Goal: Navigation & Orientation: Find specific page/section

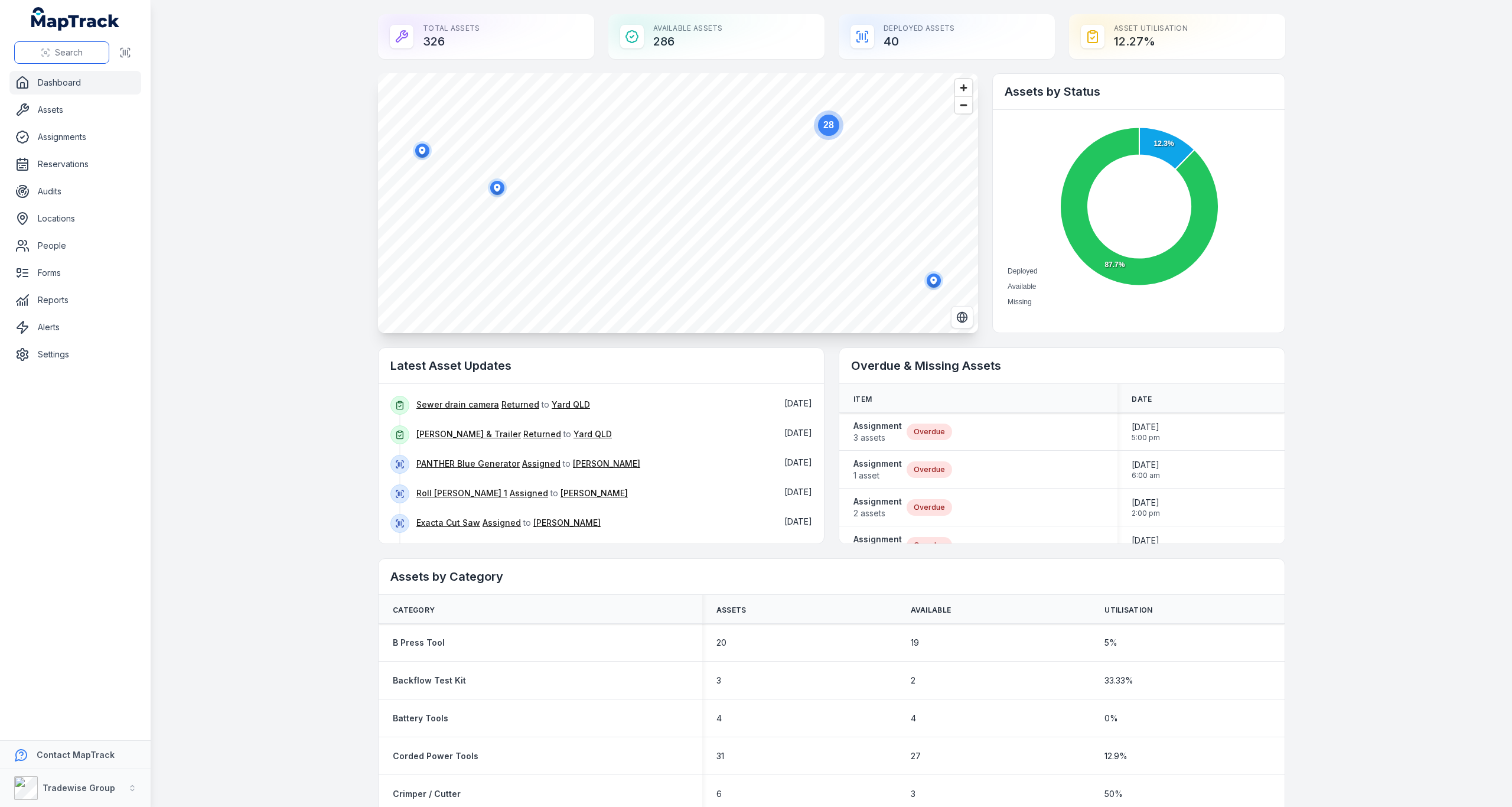
click at [65, 52] on span "Search" at bounding box center [68, 52] width 28 height 11
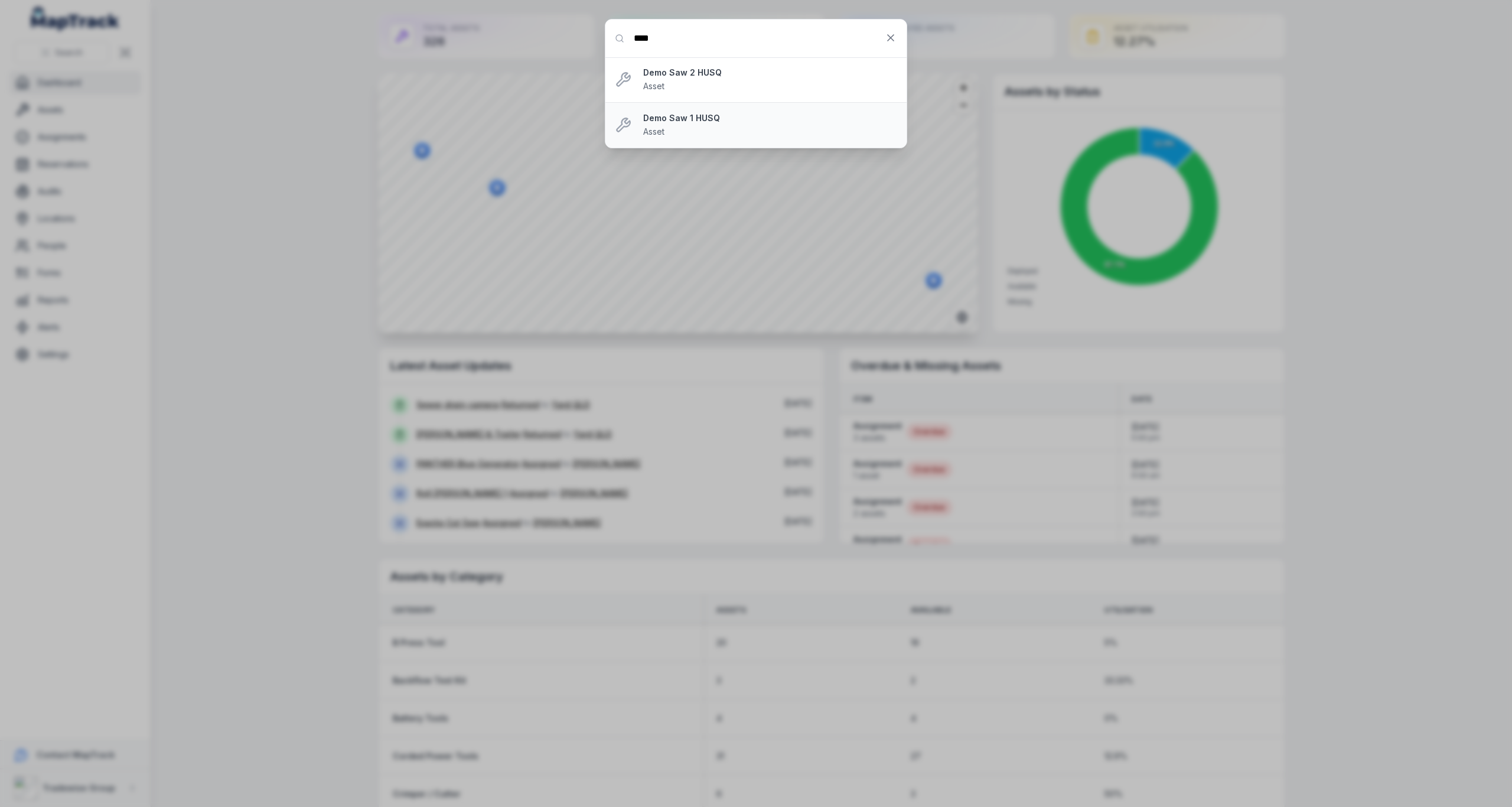
type input "****"
click at [692, 124] on div "Demo Saw 1 HUSQ Asset" at bounding box center [770, 125] width 254 height 26
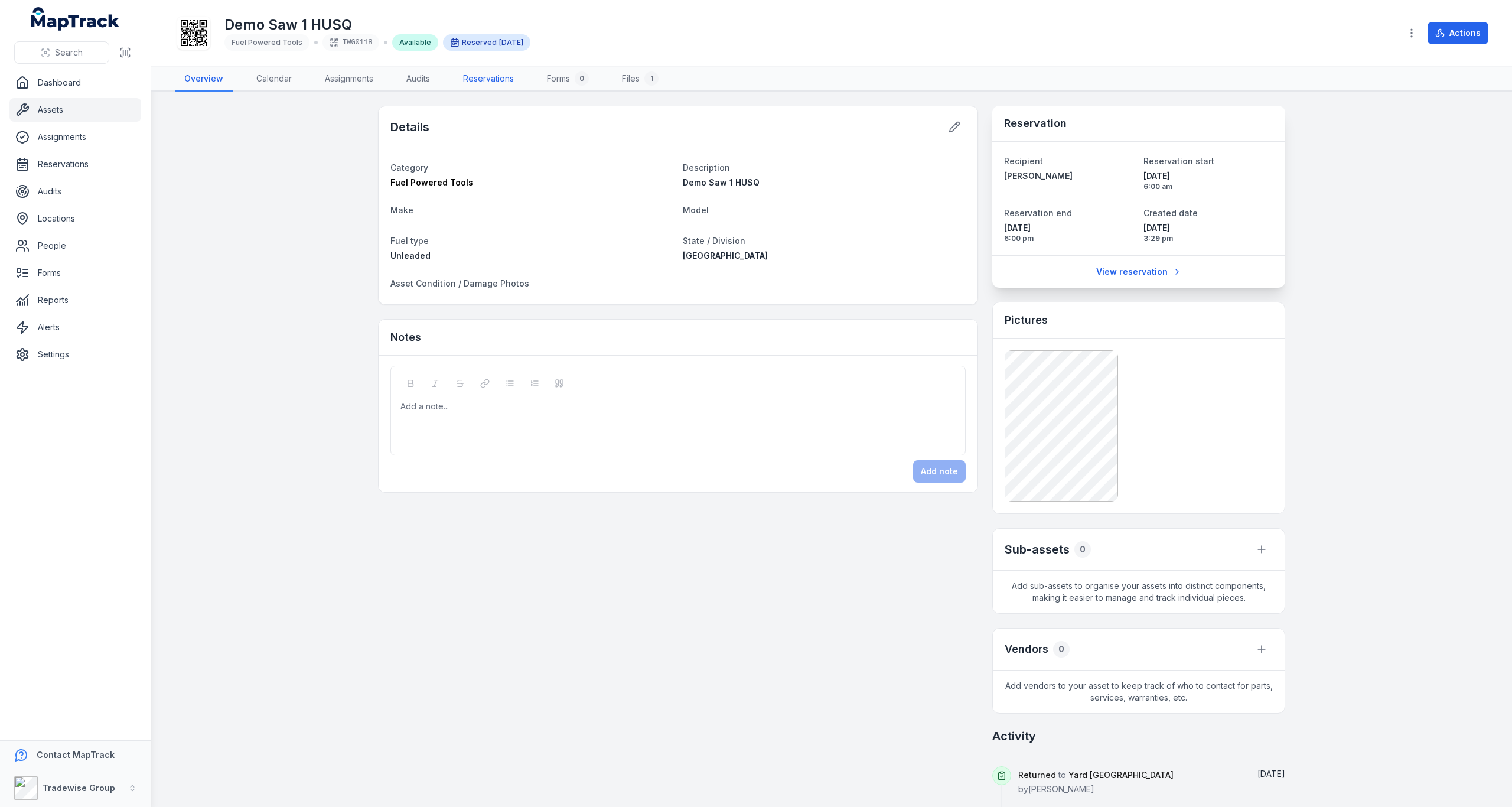
click at [490, 79] on link "Reservations" at bounding box center [488, 79] width 70 height 25
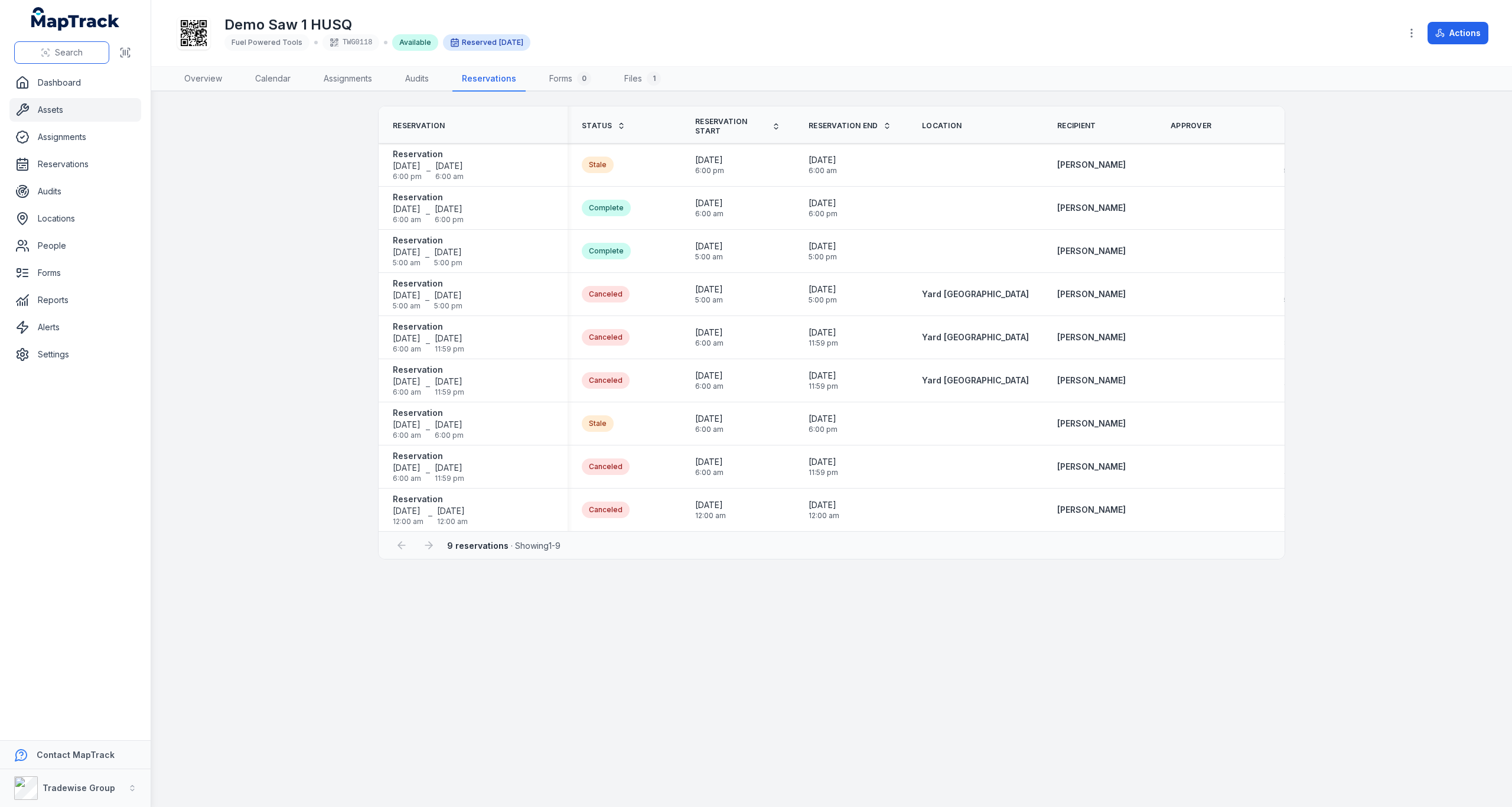
click at [78, 55] on span "Search" at bounding box center [68, 52] width 28 height 11
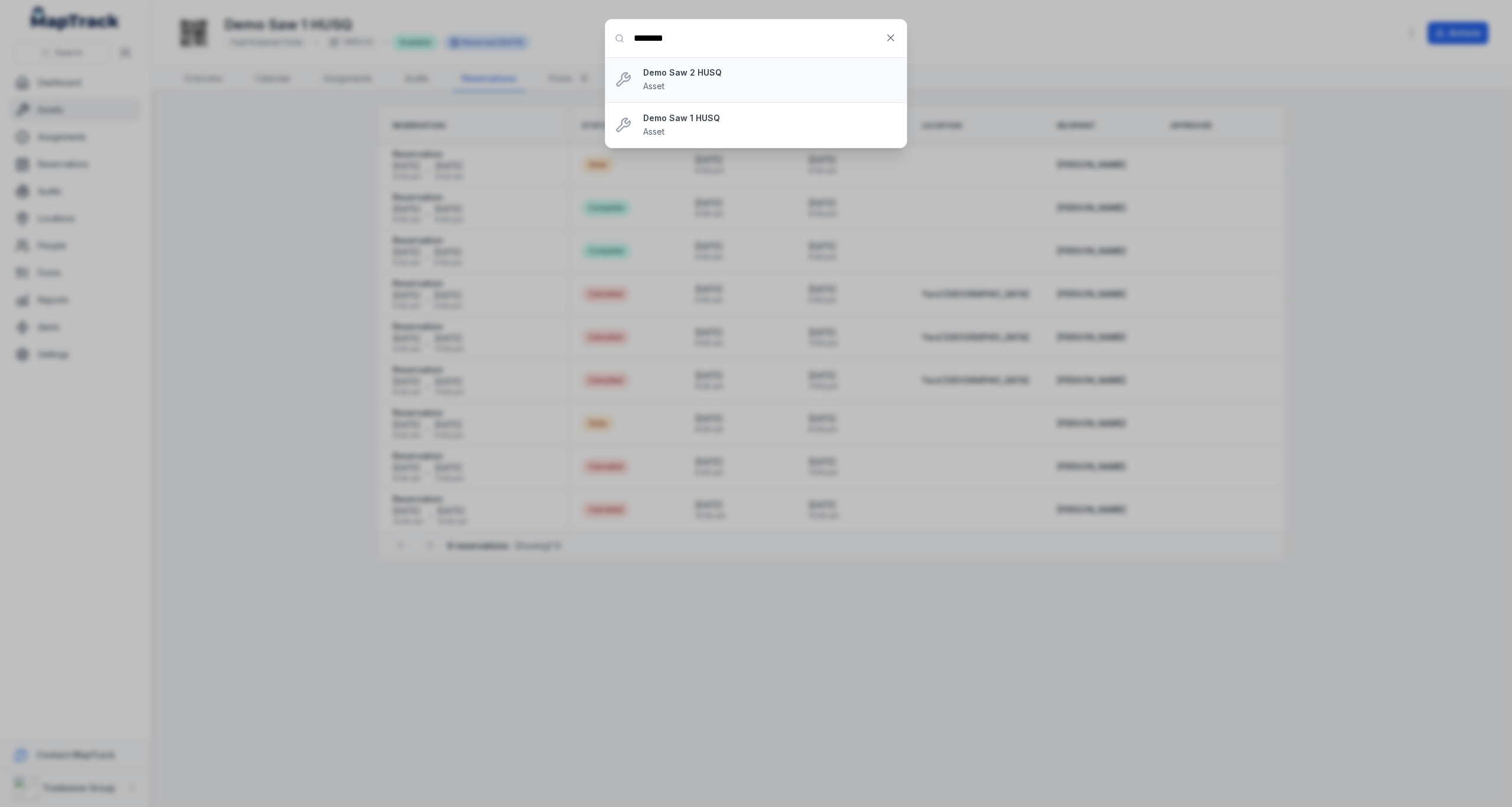
type input "********"
click at [720, 75] on strong "Demo Saw 2 HUSQ" at bounding box center [770, 73] width 254 height 11
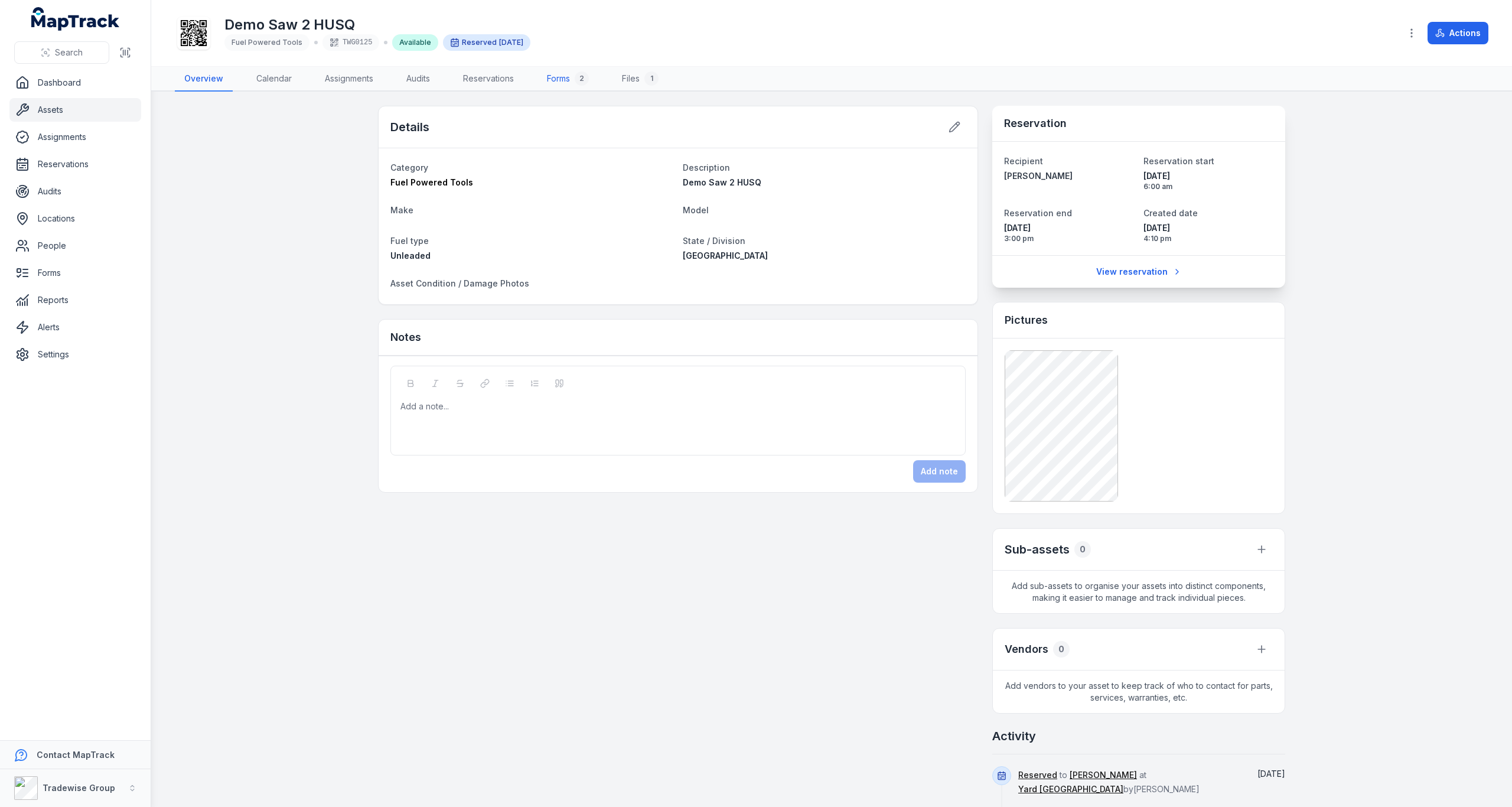
click at [562, 81] on link "Forms 2" at bounding box center [567, 79] width 61 height 25
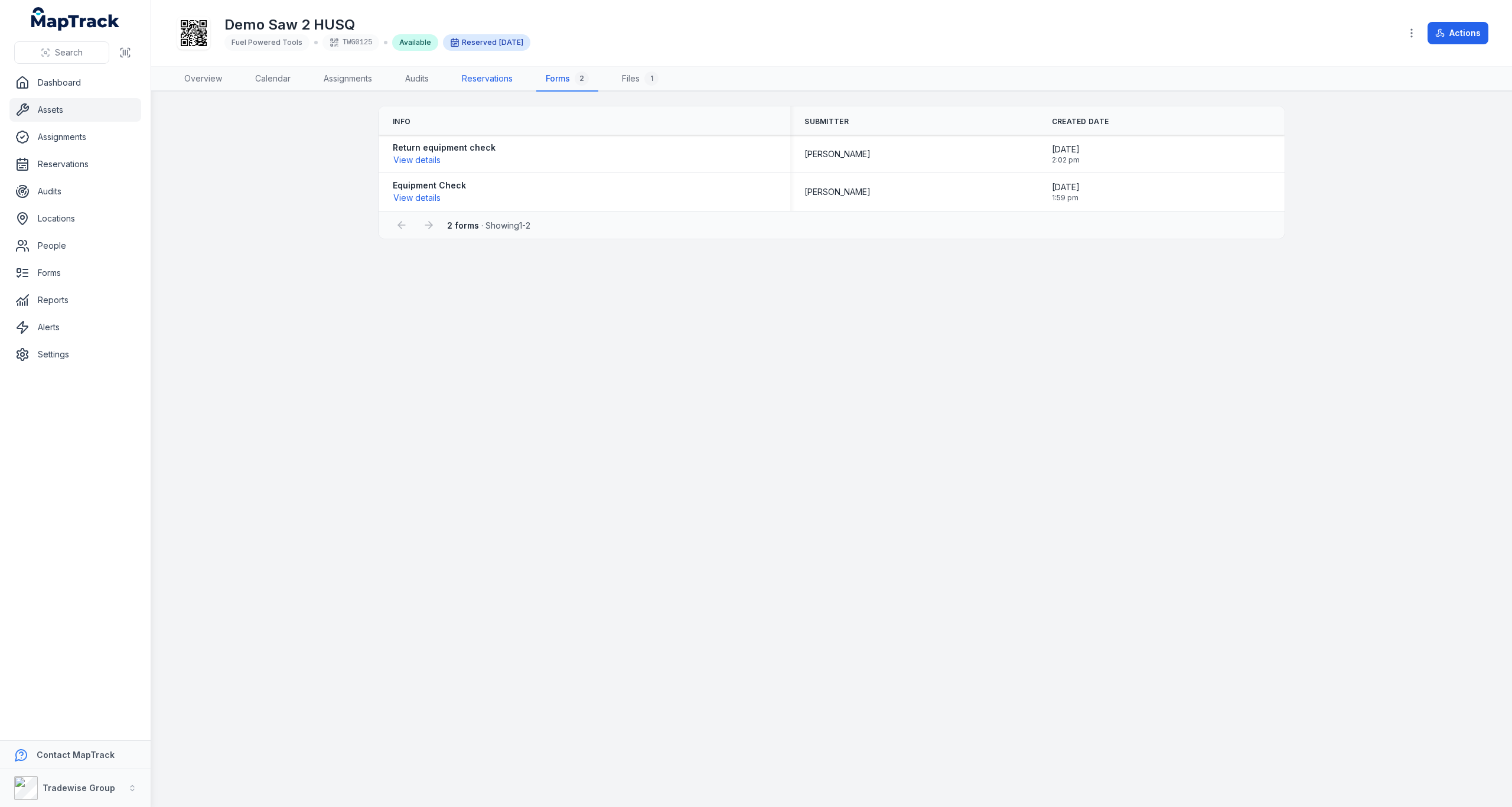
click at [492, 81] on link "Reservations" at bounding box center [487, 79] width 70 height 25
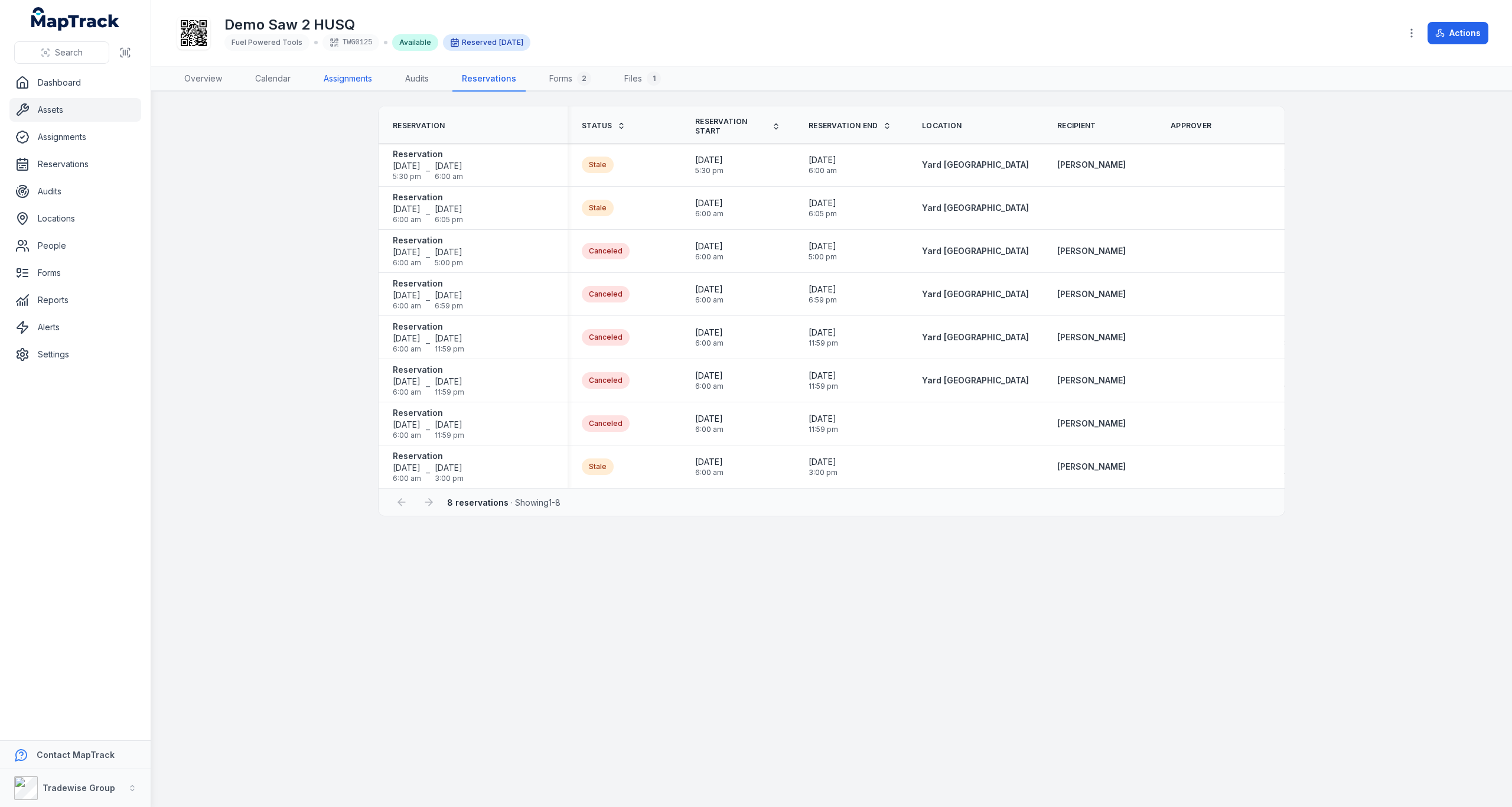
click at [351, 80] on link "Assignments" at bounding box center [348, 79] width 68 height 25
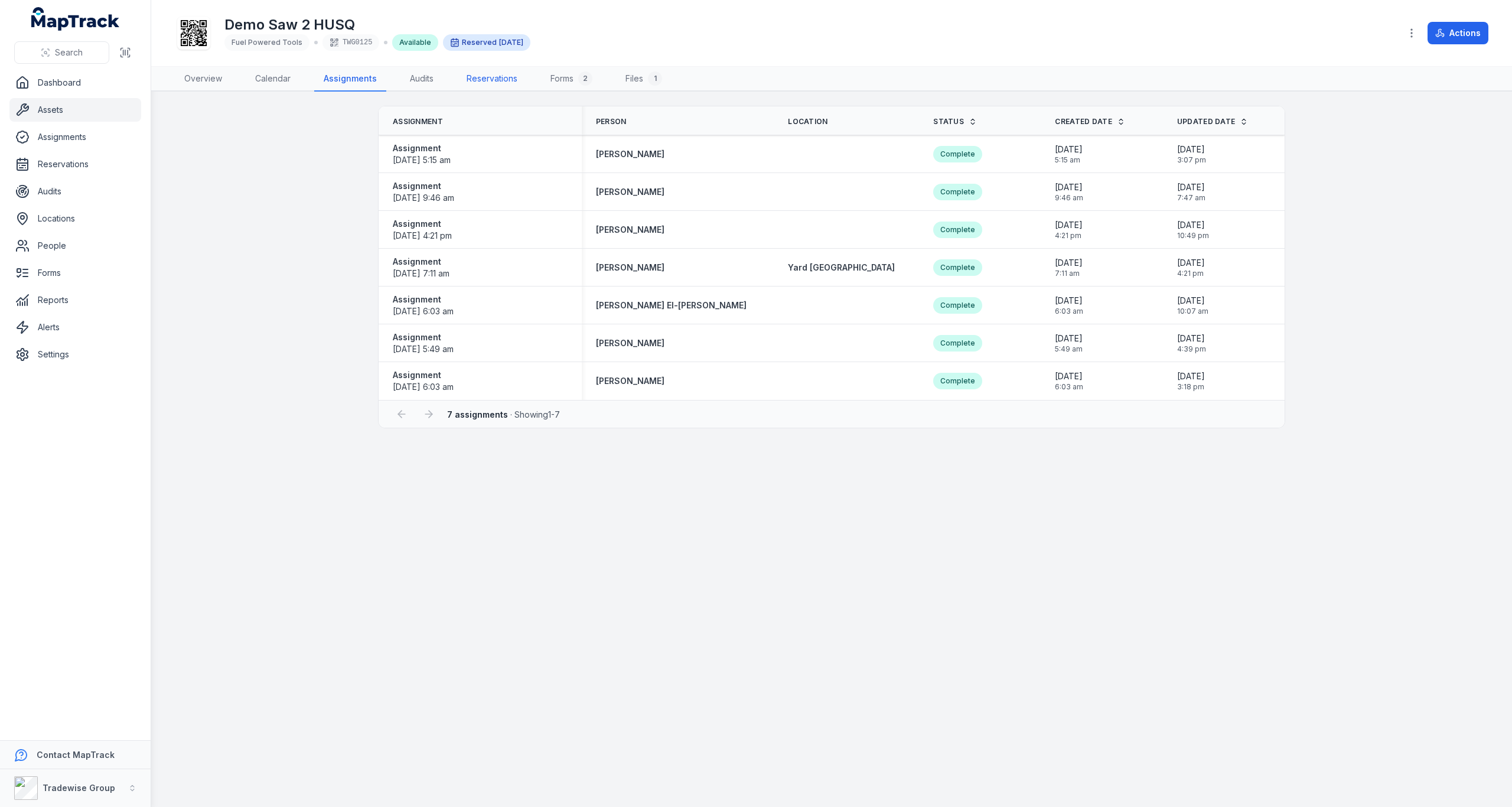
click at [486, 80] on link "Reservations" at bounding box center [491, 79] width 70 height 25
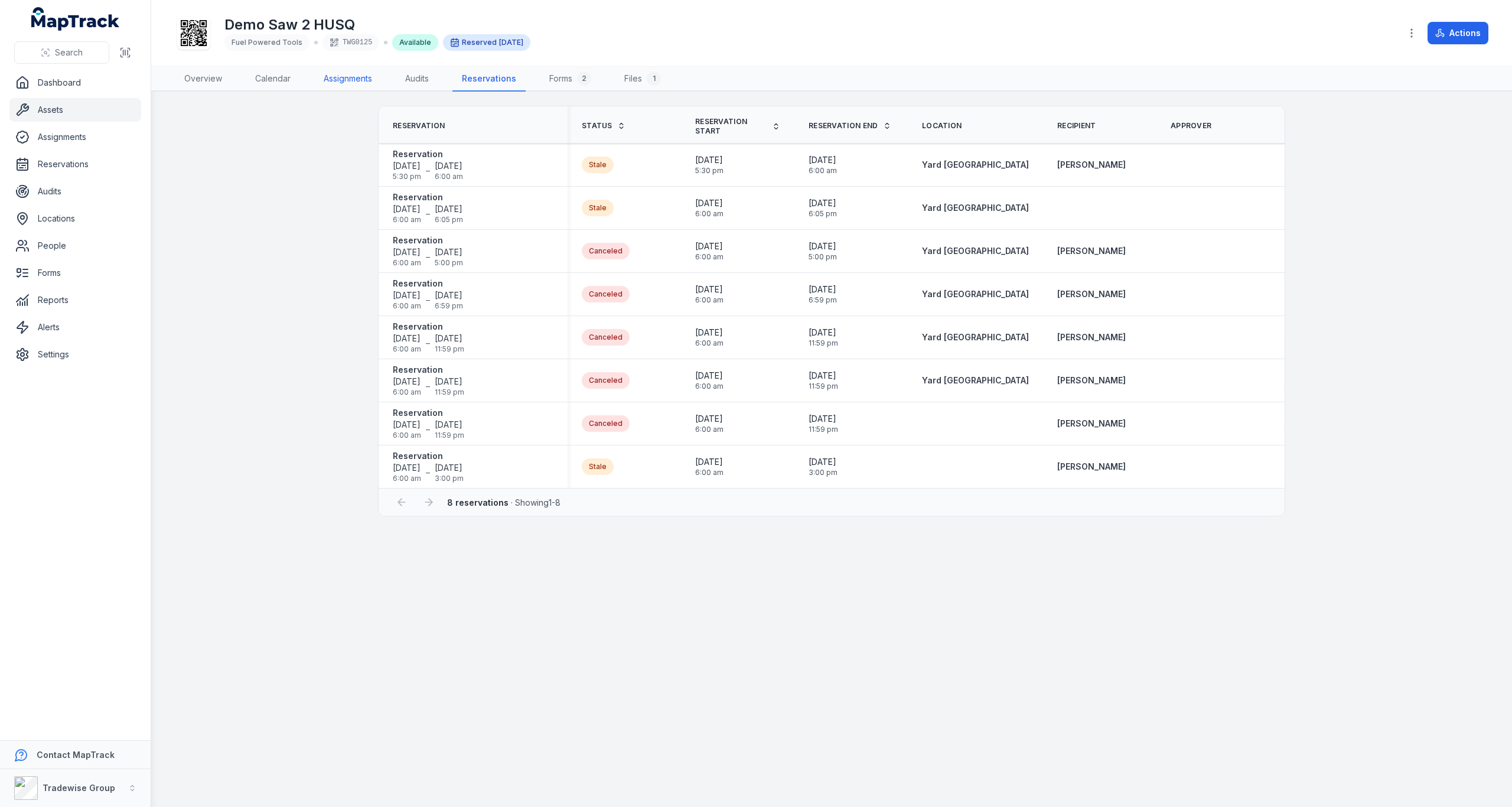
click at [356, 81] on link "Assignments" at bounding box center [348, 79] width 68 height 25
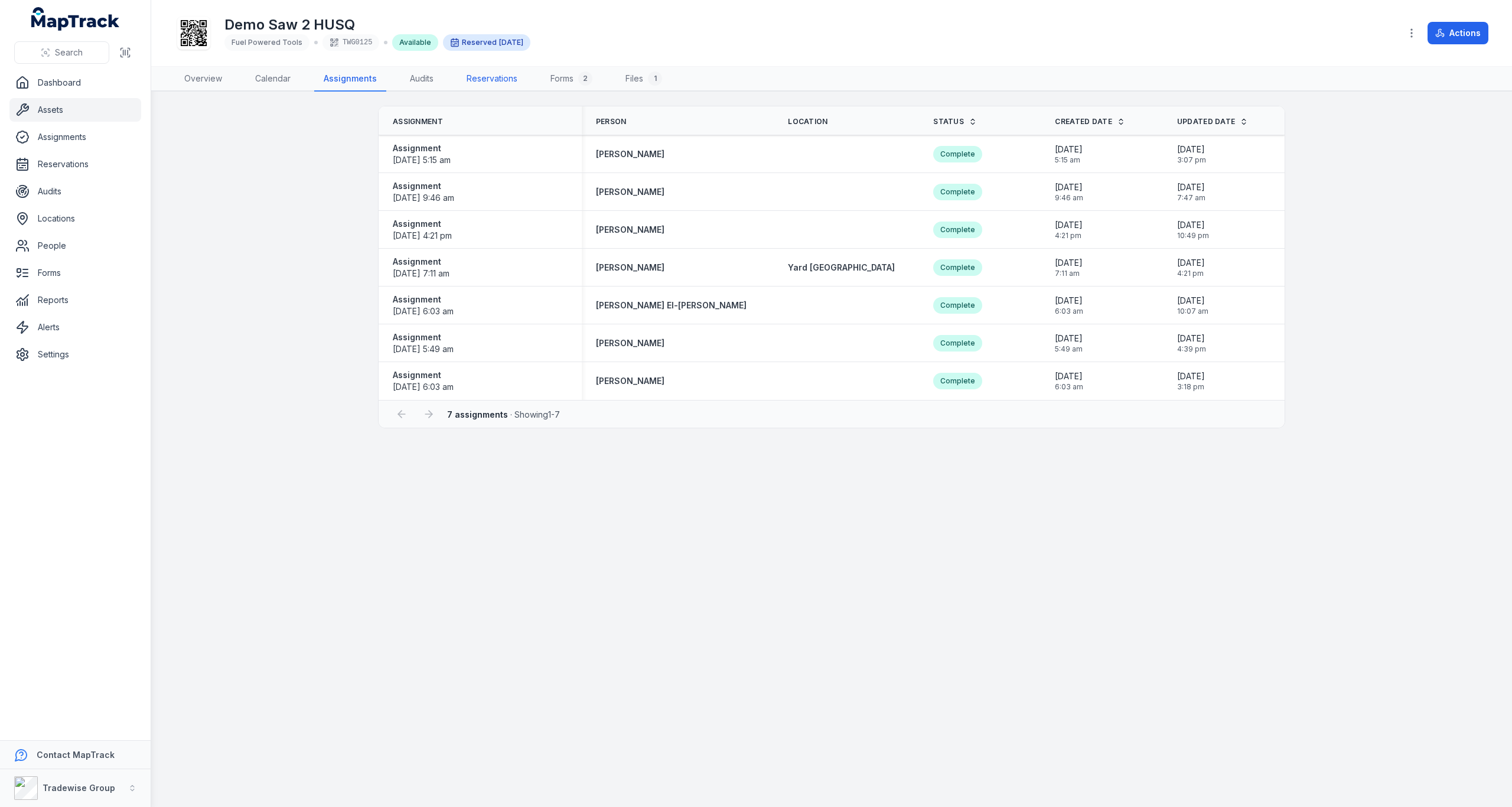
click at [481, 77] on link "Reservations" at bounding box center [491, 79] width 70 height 25
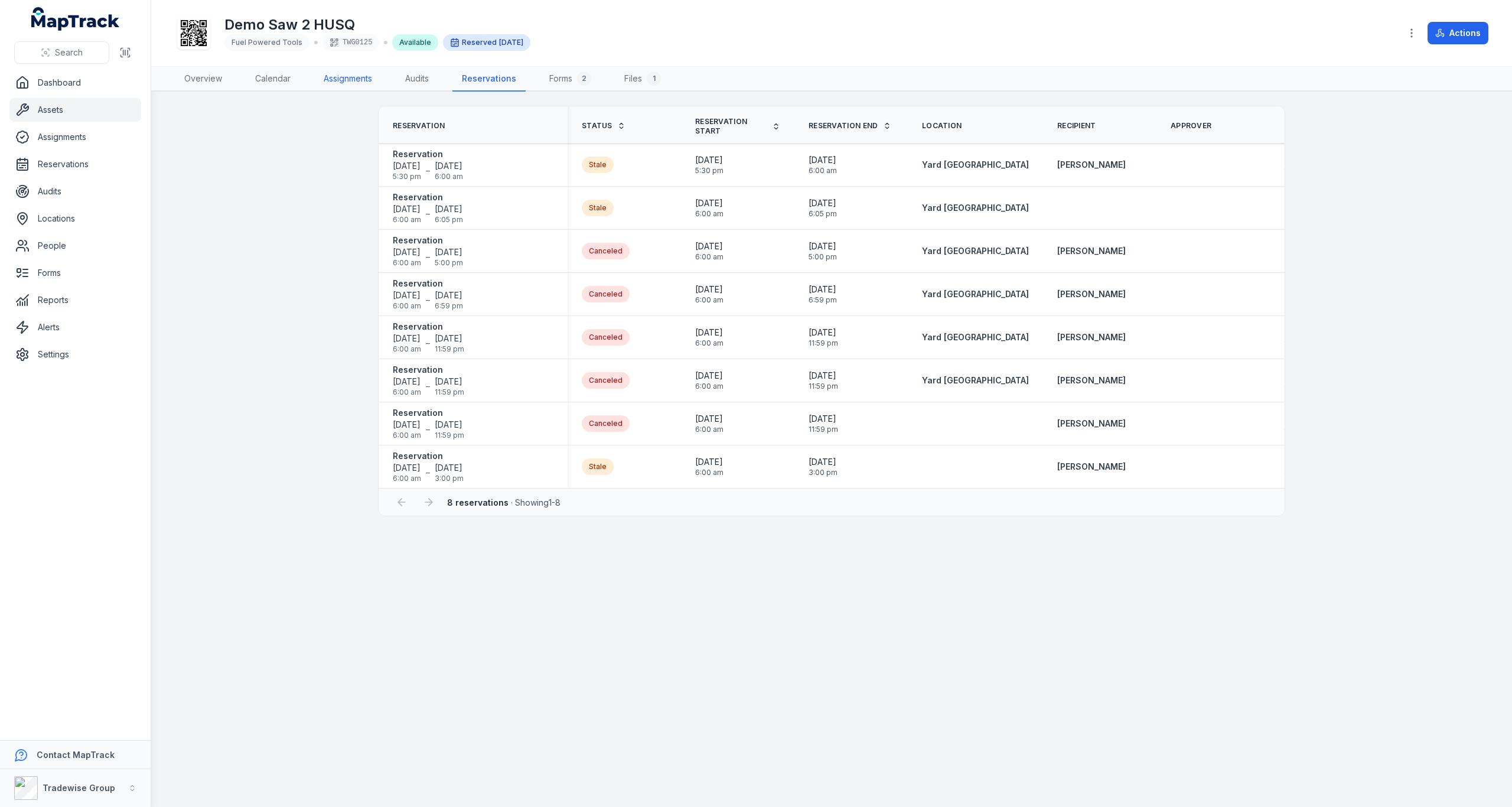
click at [372, 80] on link "Assignments" at bounding box center [348, 79] width 68 height 25
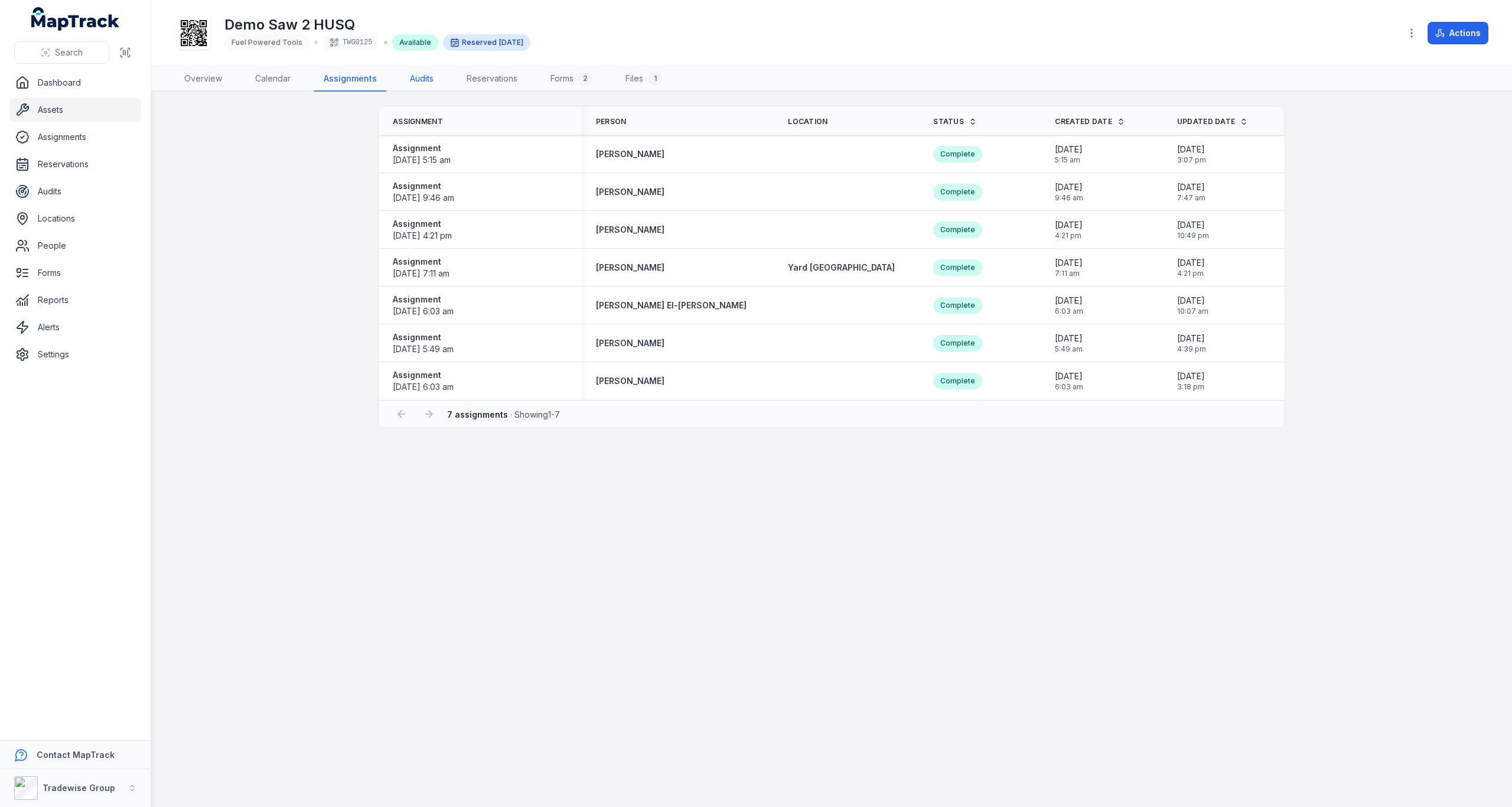
click at [413, 79] on link "Audits" at bounding box center [421, 79] width 42 height 25
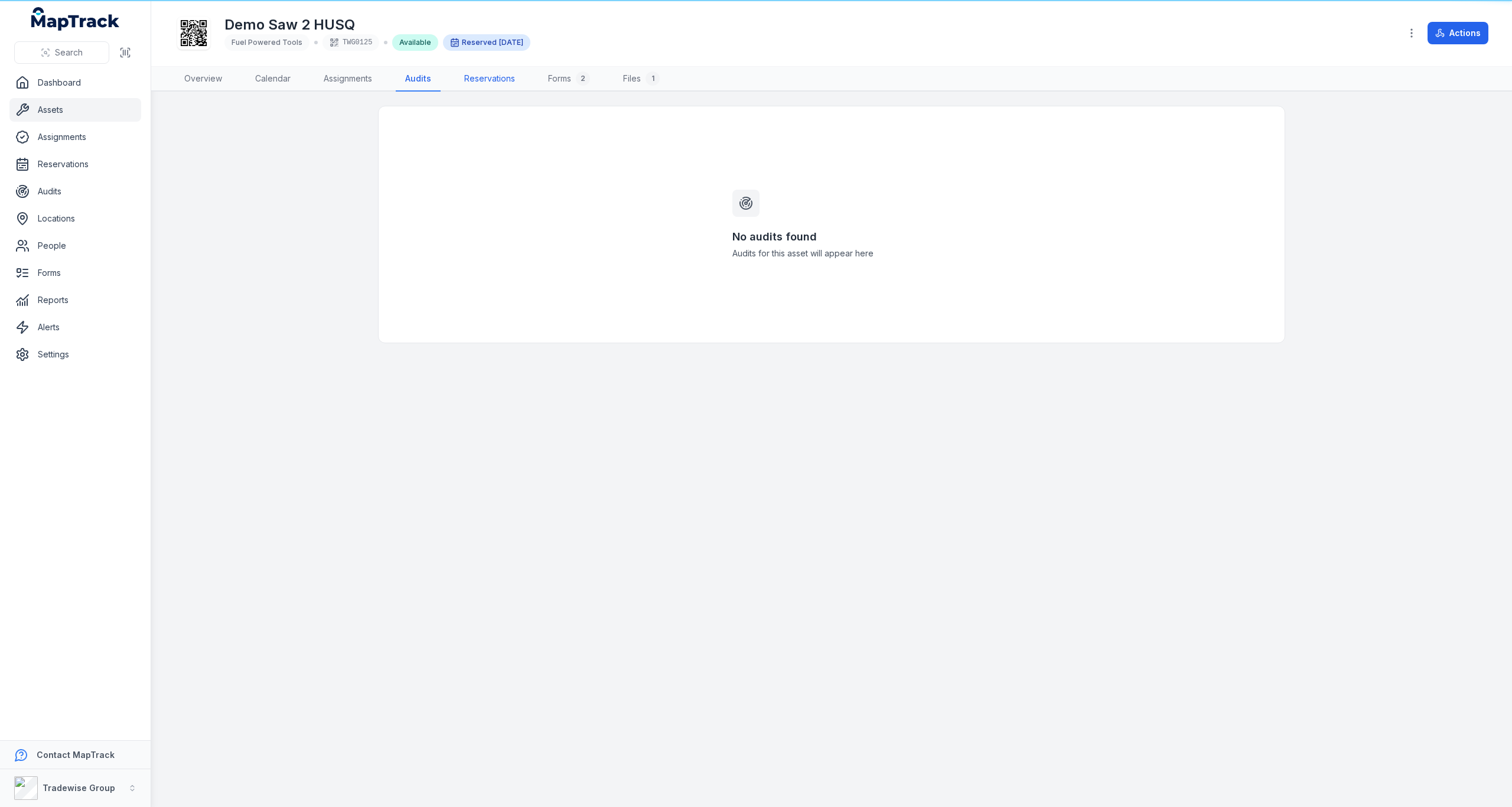
click at [483, 85] on link "Reservations" at bounding box center [489, 79] width 70 height 25
